Goal: Communication & Community: Participate in discussion

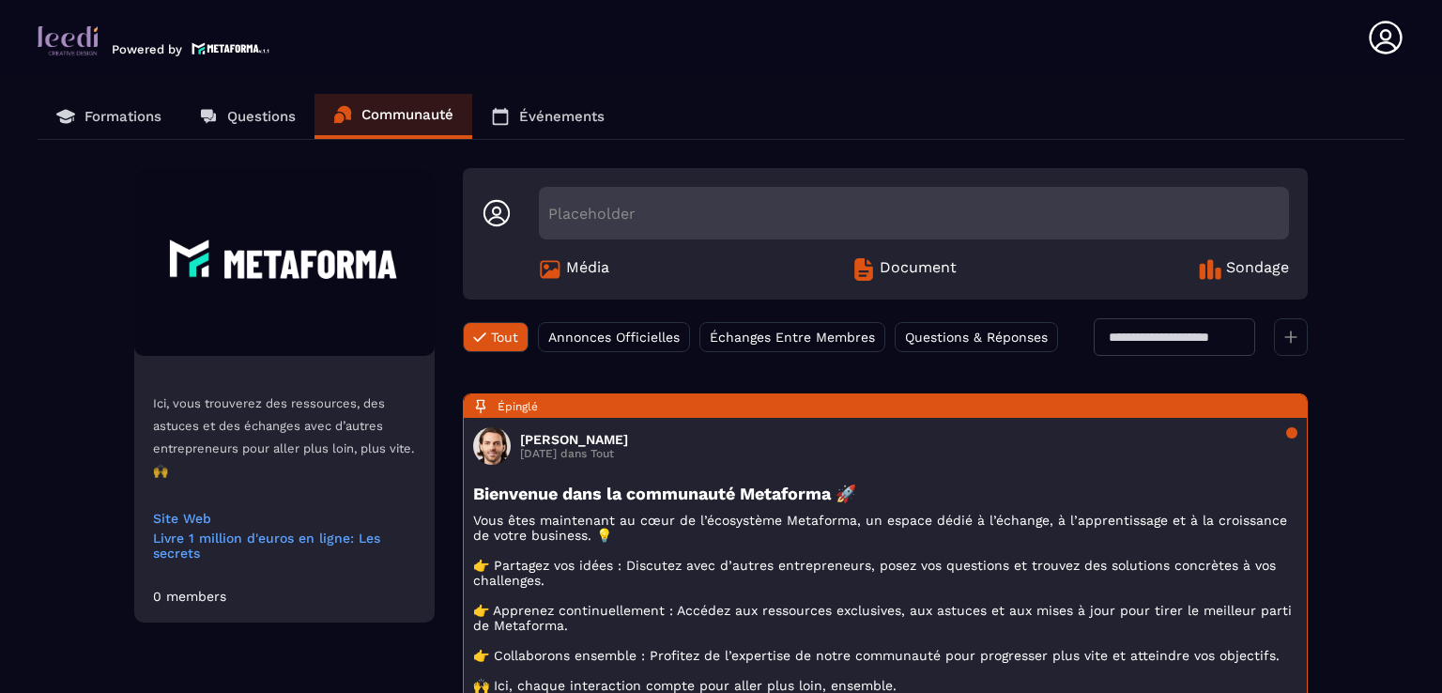
click at [211, 102] on link "Questions" at bounding box center [247, 116] width 134 height 45
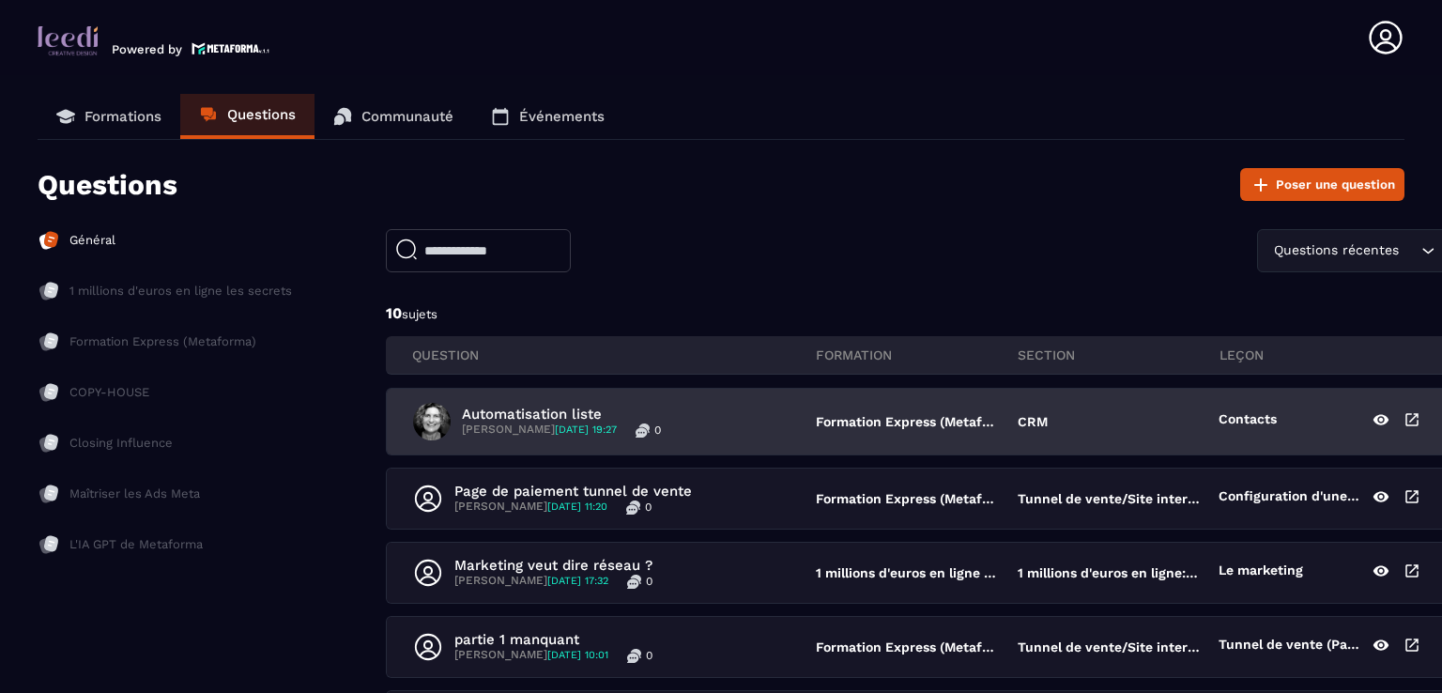
click at [550, 410] on p "Automatisation liste" at bounding box center [561, 414] width 199 height 17
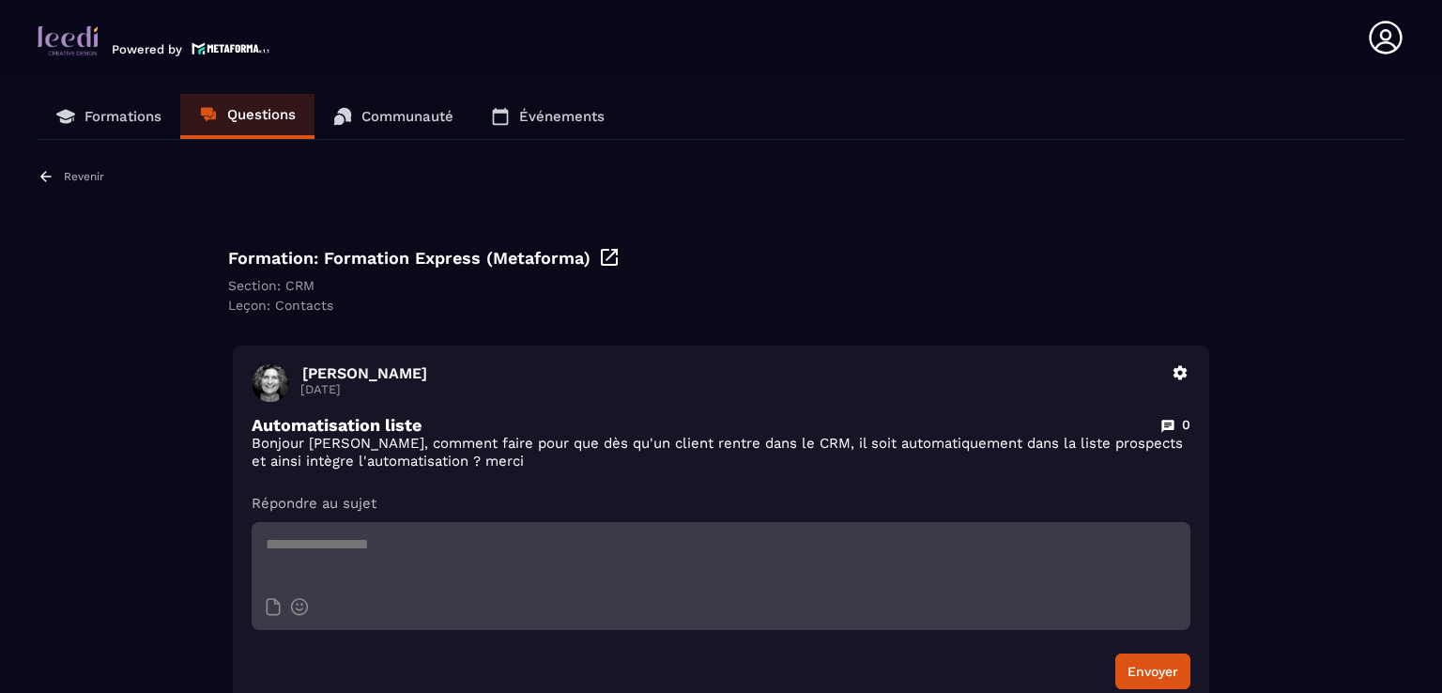
click at [87, 182] on p "Revenir" at bounding box center [84, 176] width 40 height 13
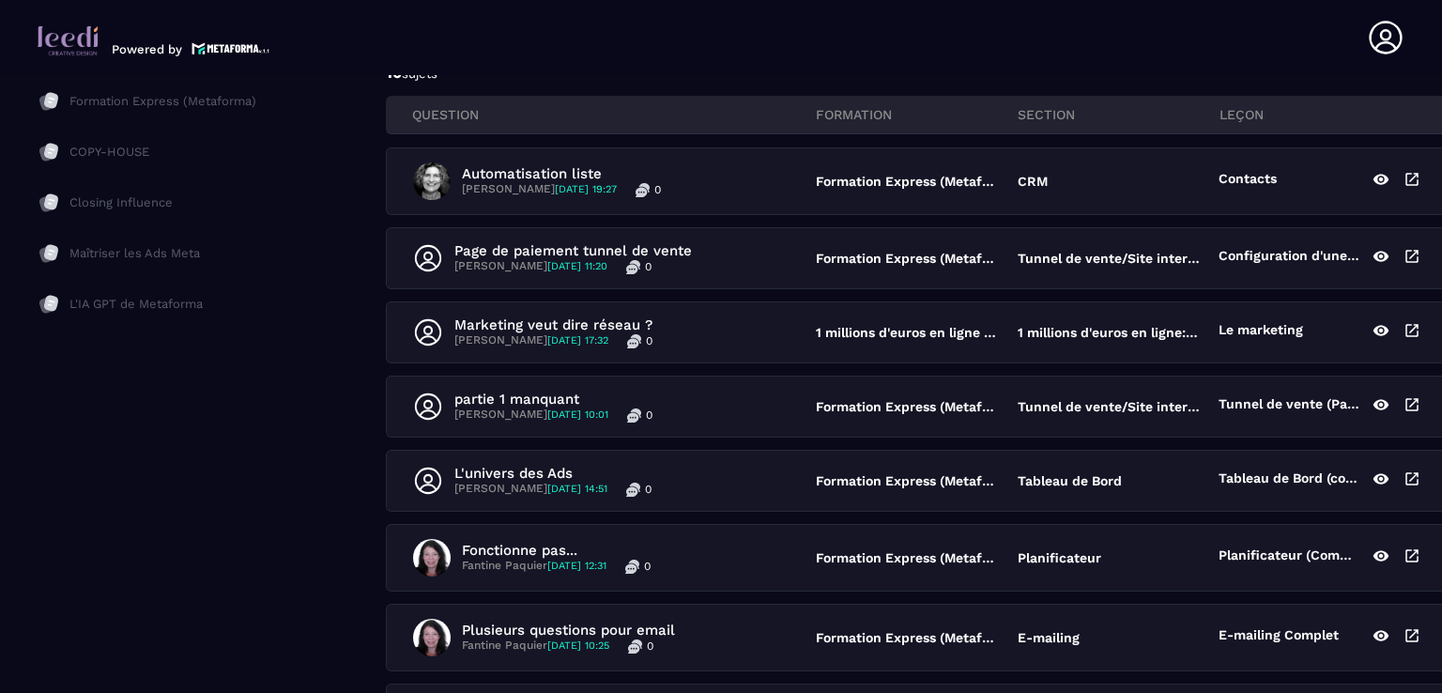
scroll to position [282, 0]
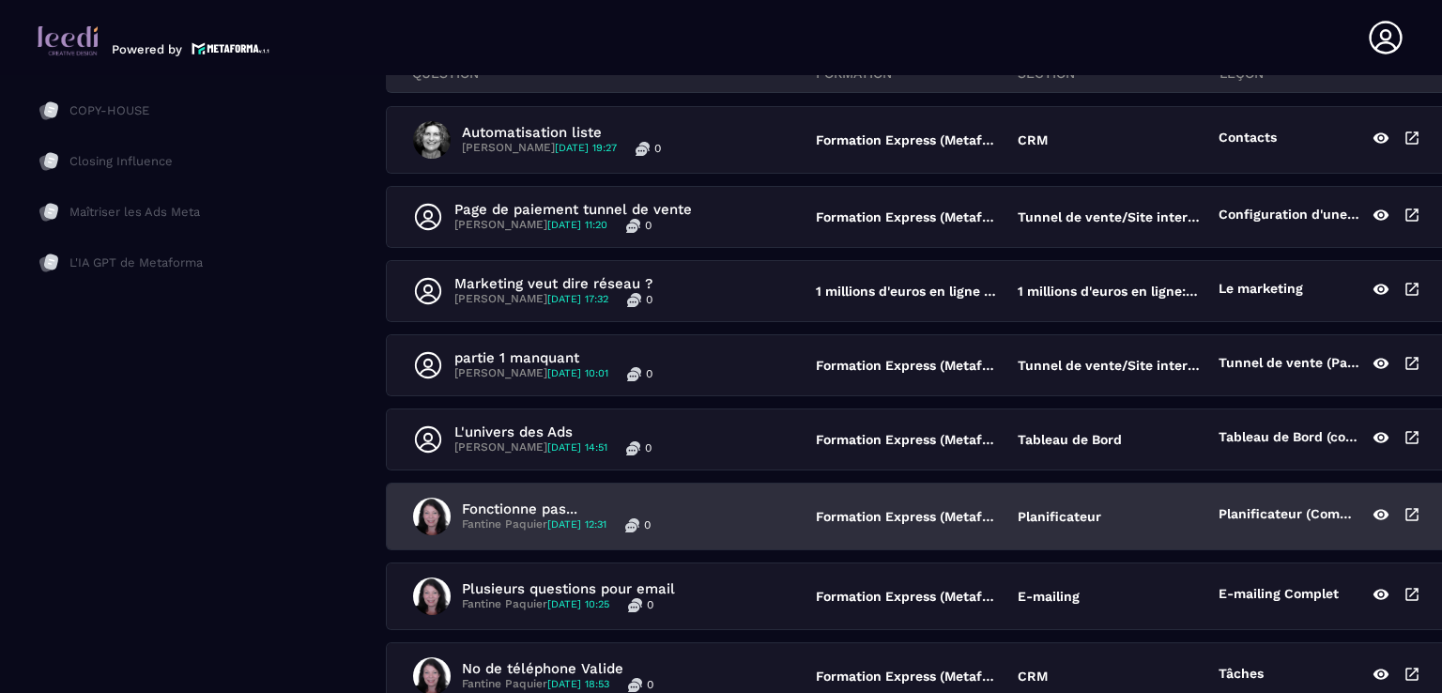
click at [537, 507] on p "Fonctionne pas..." at bounding box center [556, 508] width 189 height 17
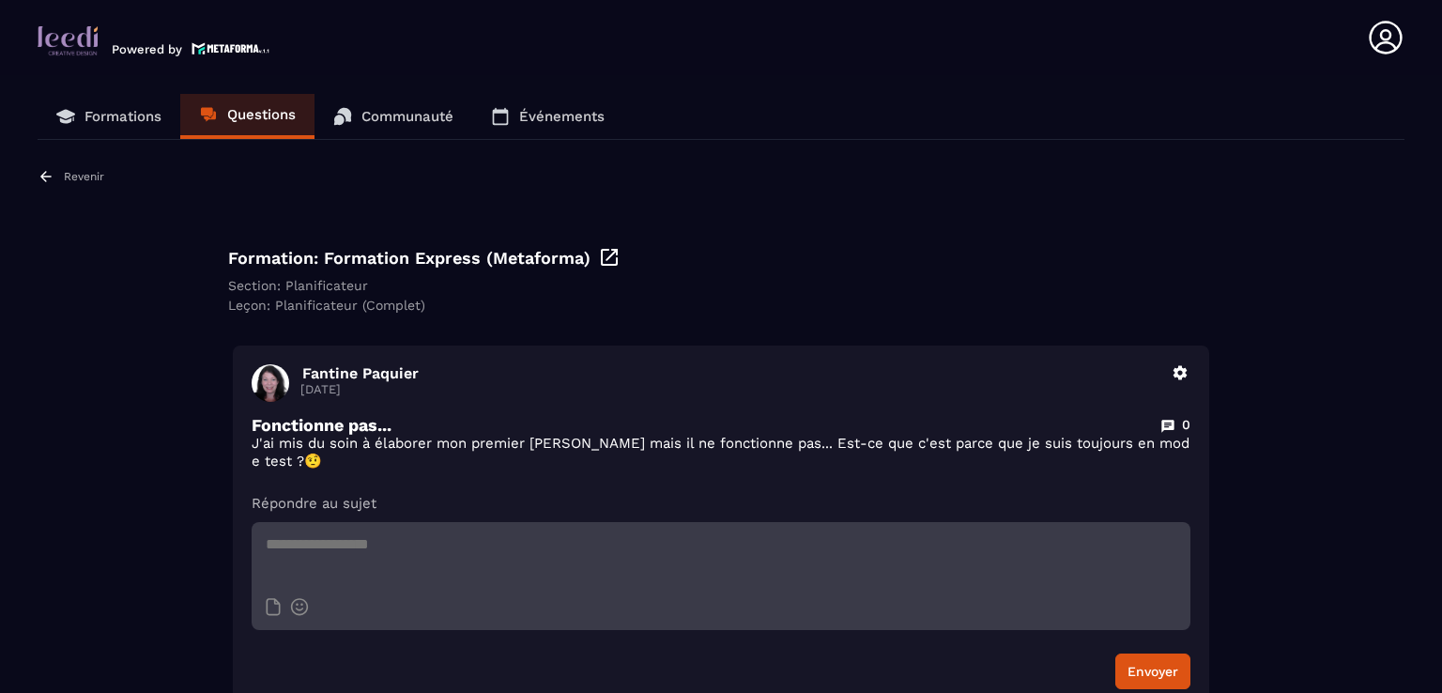
click at [64, 181] on p "Revenir" at bounding box center [84, 176] width 40 height 13
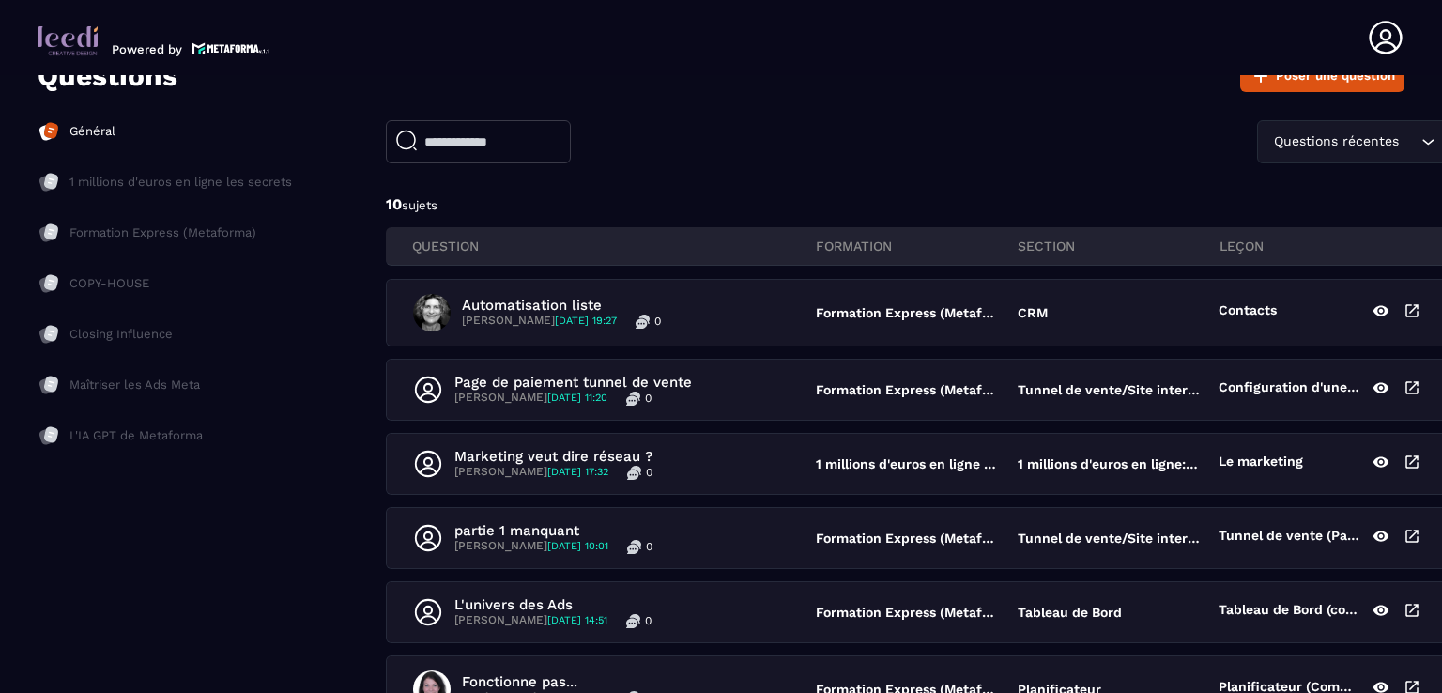
scroll to position [68, 0]
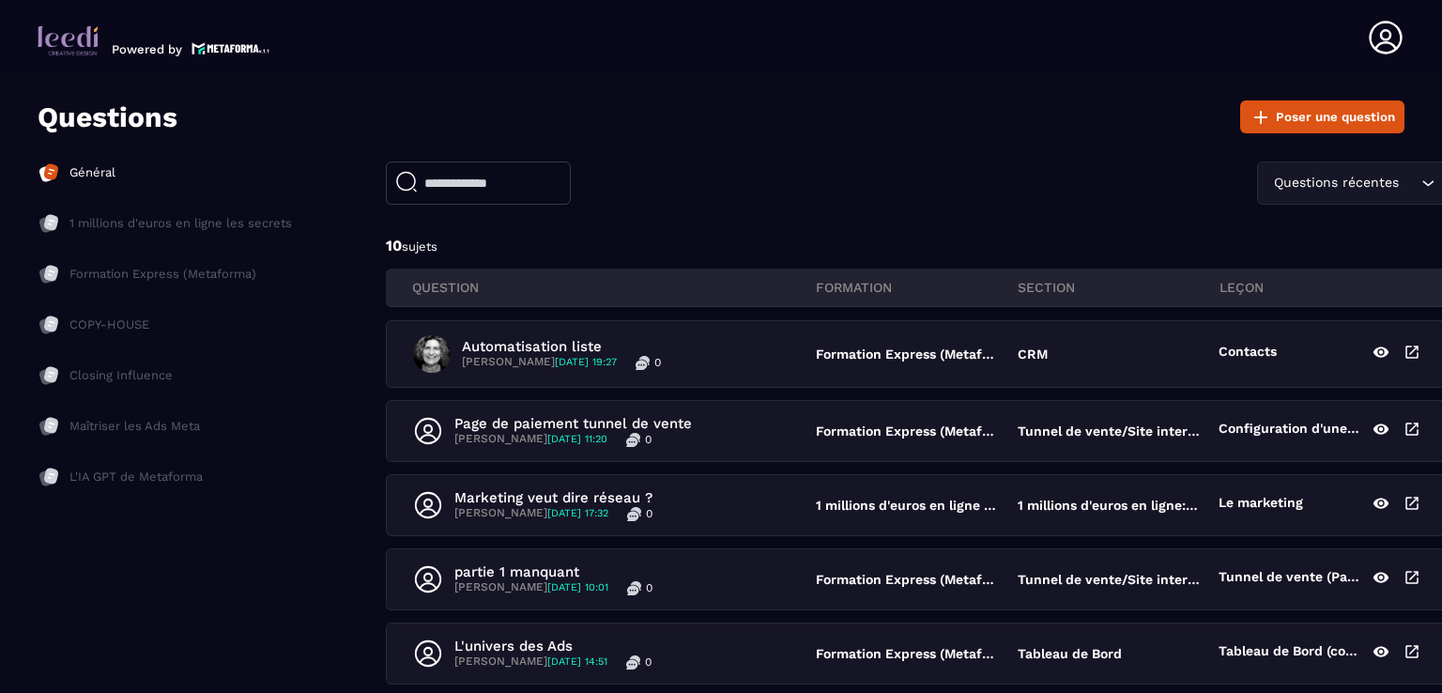
click at [158, 222] on p "1 millions d'euros en ligne les secrets" at bounding box center [180, 223] width 222 height 17
click at [90, 174] on p "Général" at bounding box center [92, 172] width 46 height 17
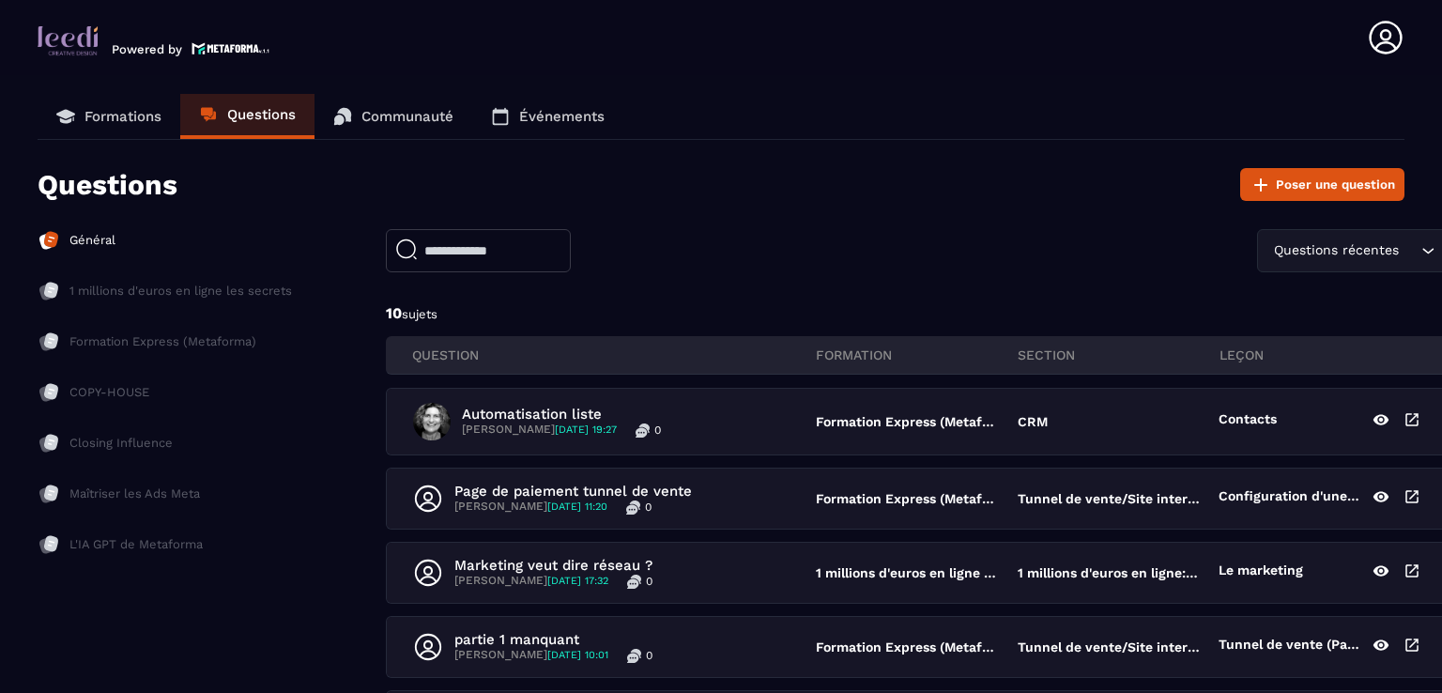
click at [426, 121] on p "Communauté" at bounding box center [407, 116] width 92 height 17
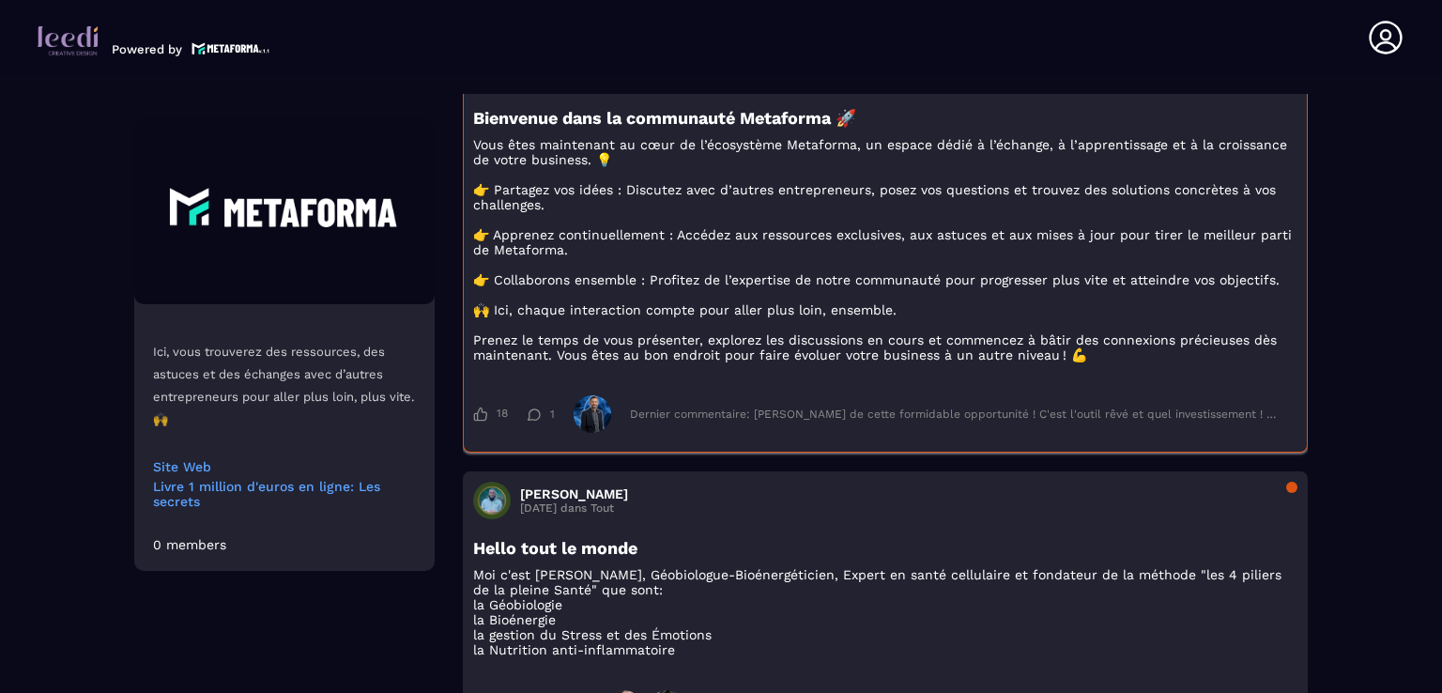
scroll to position [563, 0]
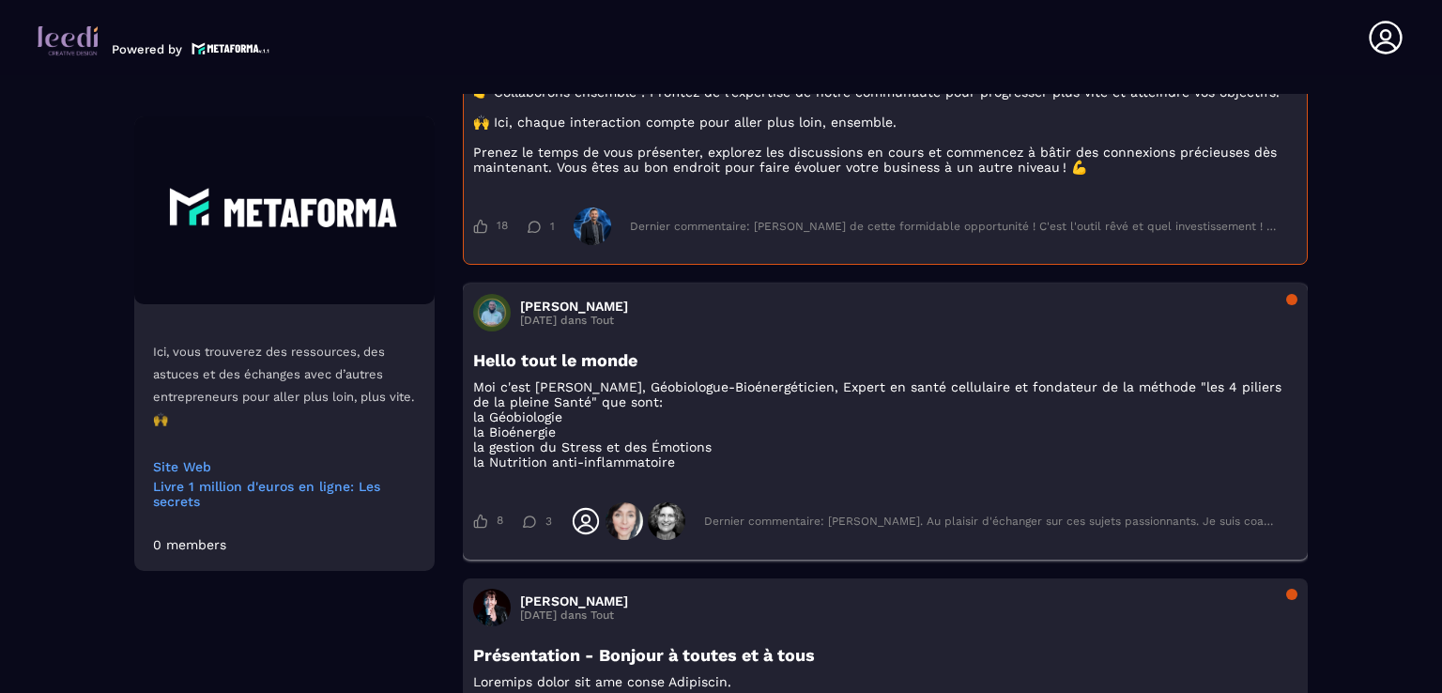
click at [1198, 528] on div "Dernier commentaire: [PERSON_NAME]. Au plaisir d'échanger sur ces sujets passio…" at bounding box center [991, 520] width 574 height 13
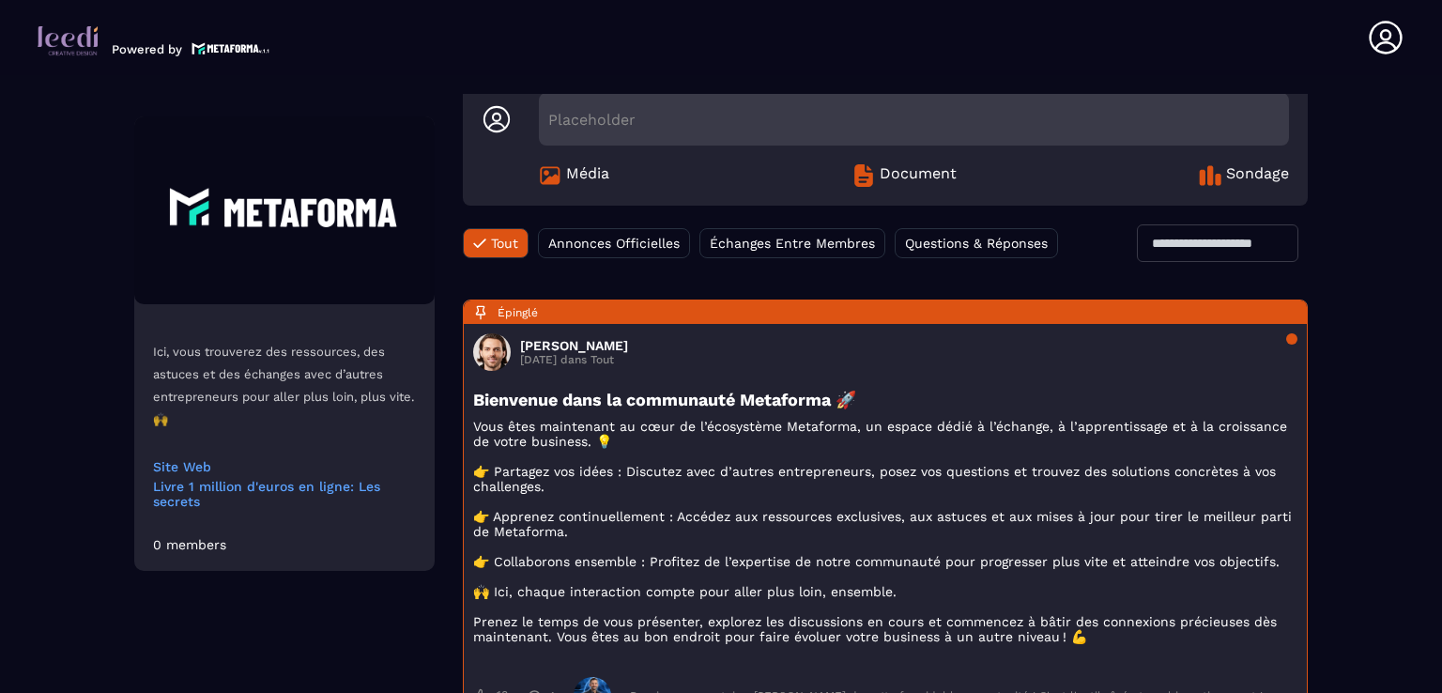
scroll to position [0, 0]
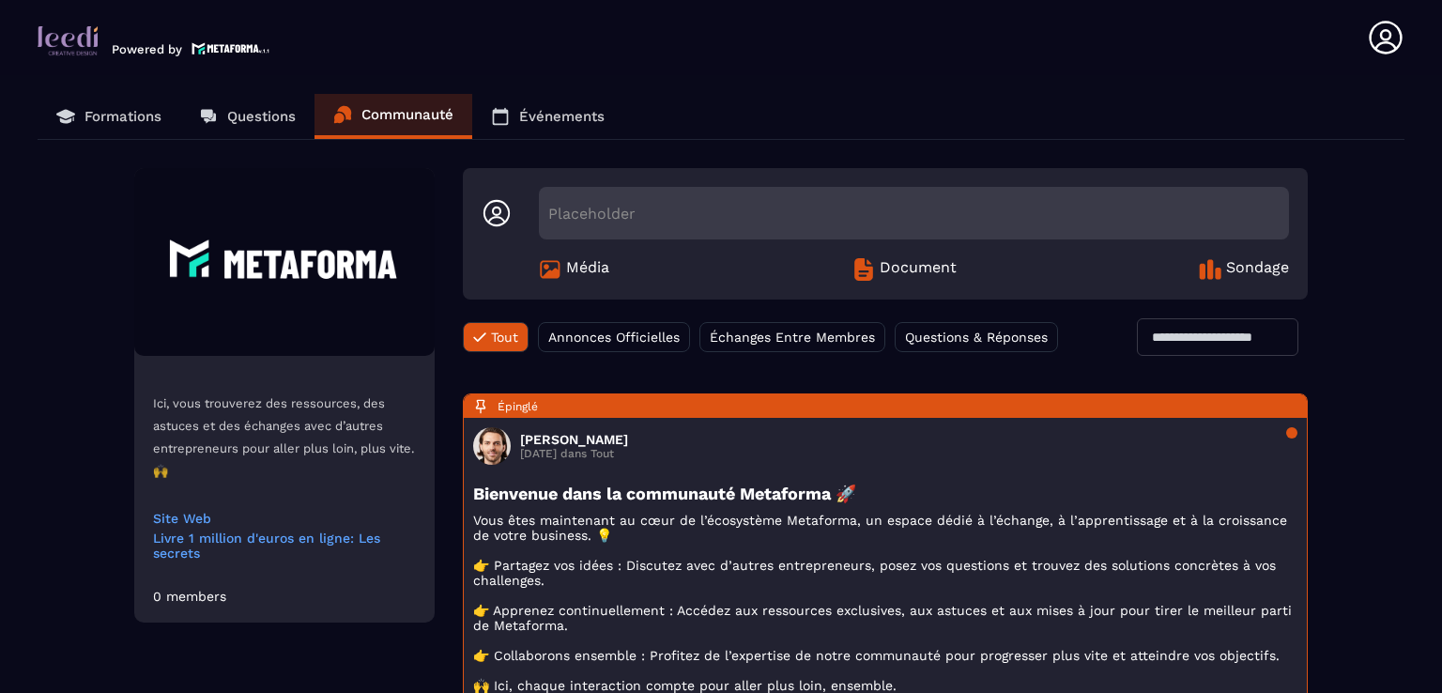
click at [504, 115] on icon at bounding box center [500, 116] width 19 height 19
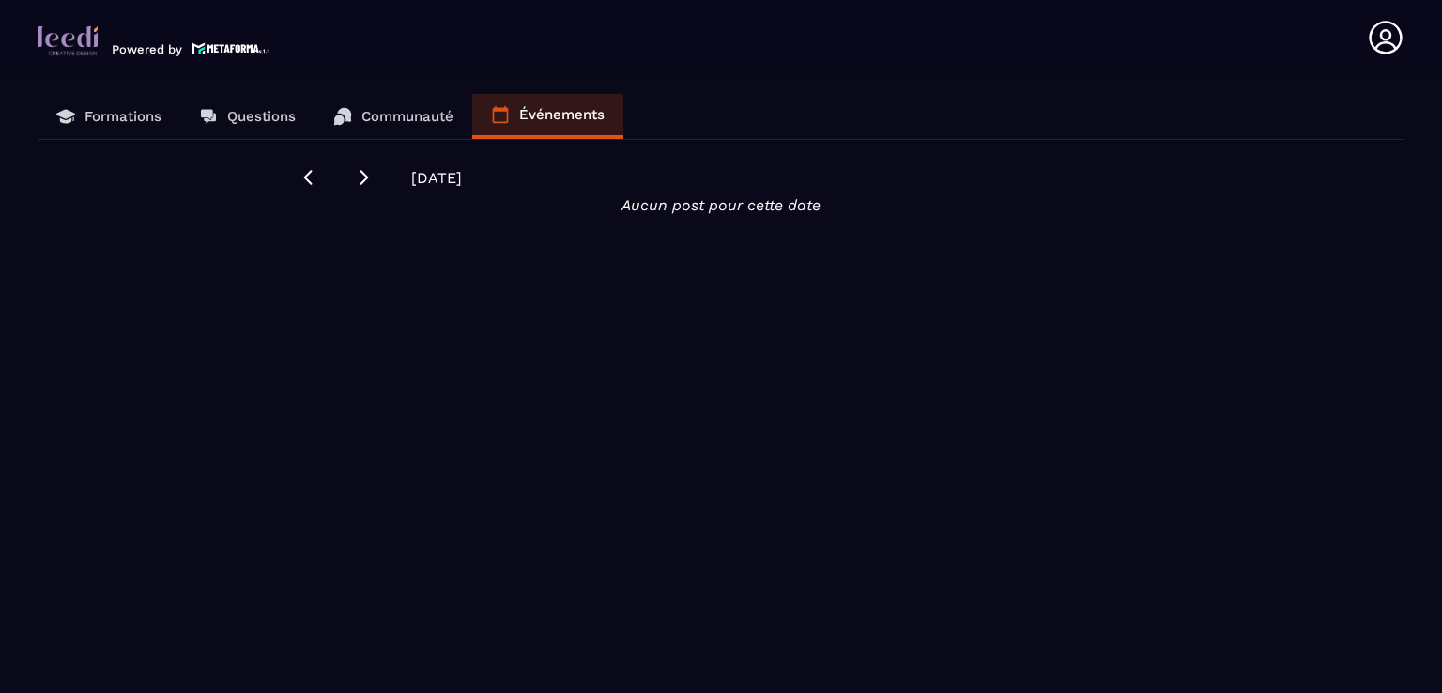
click at [84, 114] on p "Formations" at bounding box center [122, 116] width 77 height 17
